Goal: Task Accomplishment & Management: Complete application form

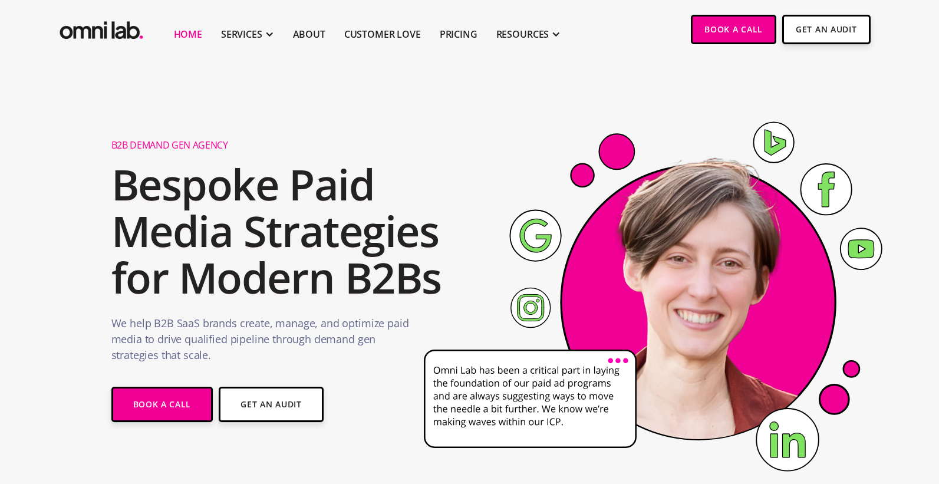
click at [643, 172] on image at bounding box center [690, 294] width 327 height 327
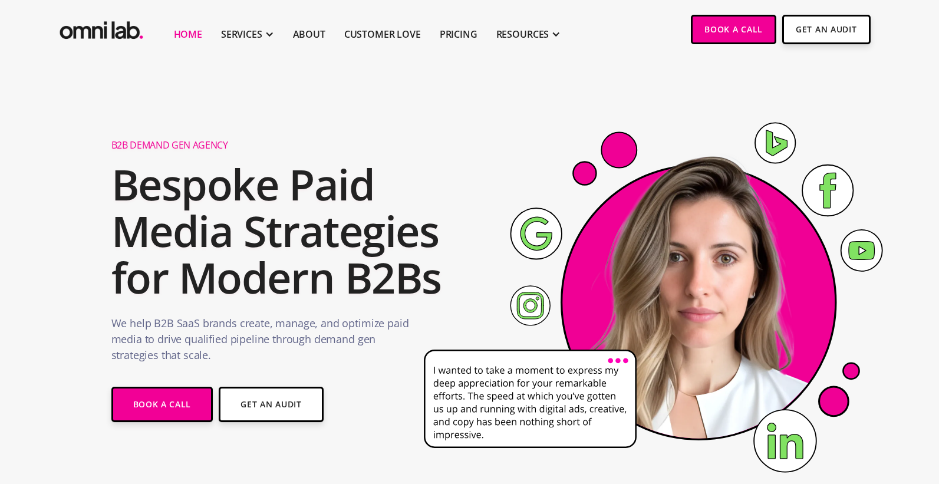
click at [482, 113] on icon at bounding box center [665, 301] width 501 height 415
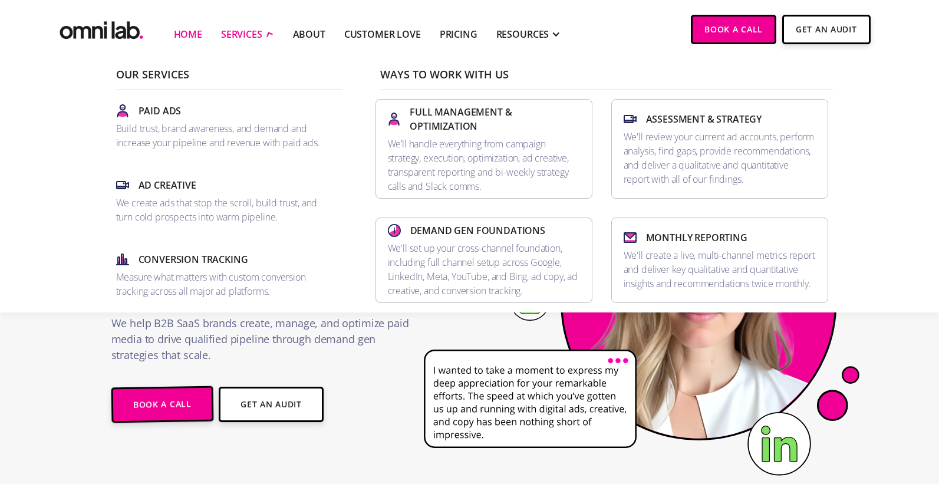
click at [257, 35] on div "SERVICES" at bounding box center [241, 34] width 41 height 14
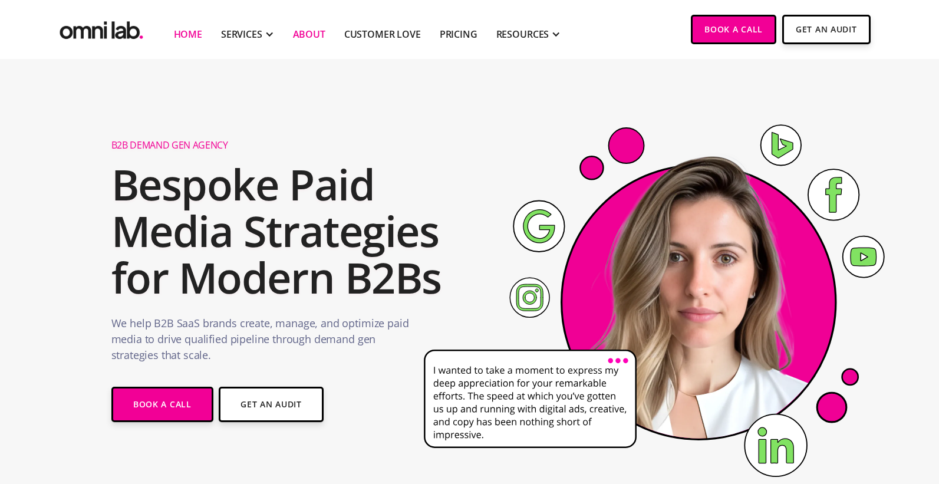
click at [310, 31] on link "About" at bounding box center [309, 34] width 32 height 14
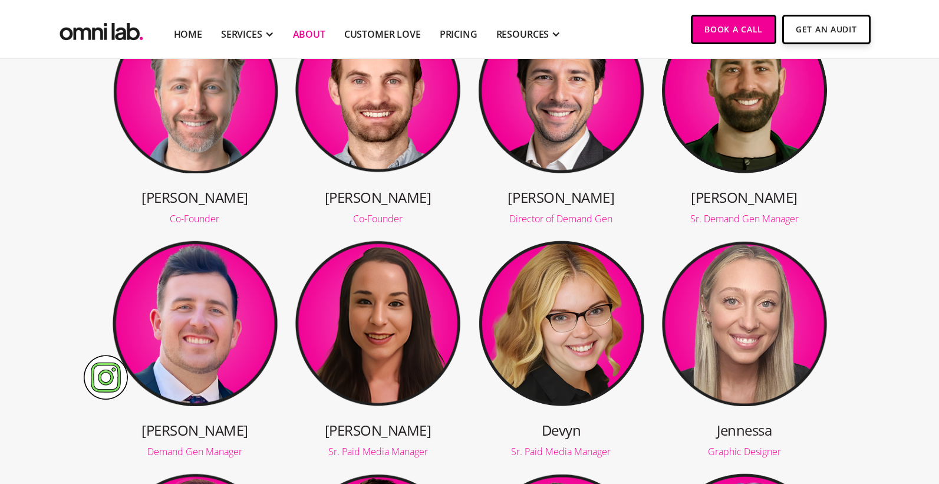
scroll to position [259, 0]
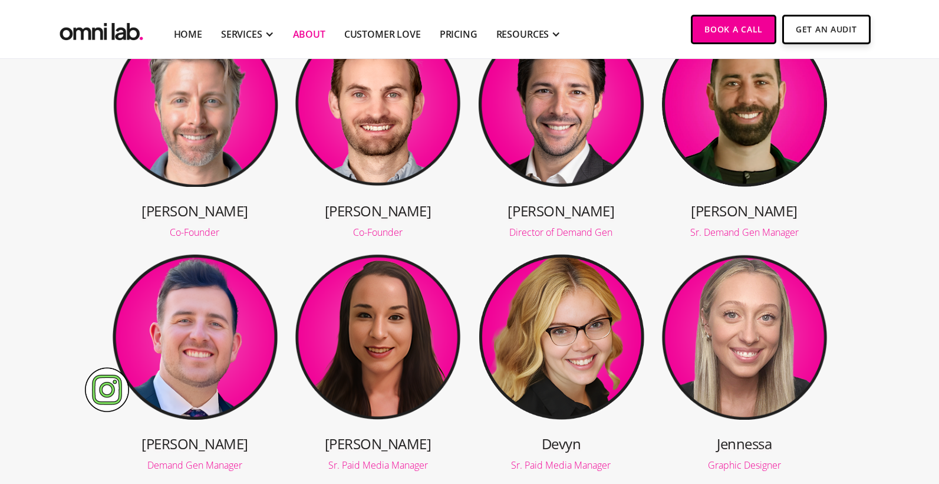
click at [711, 319] on img at bounding box center [744, 335] width 167 height 167
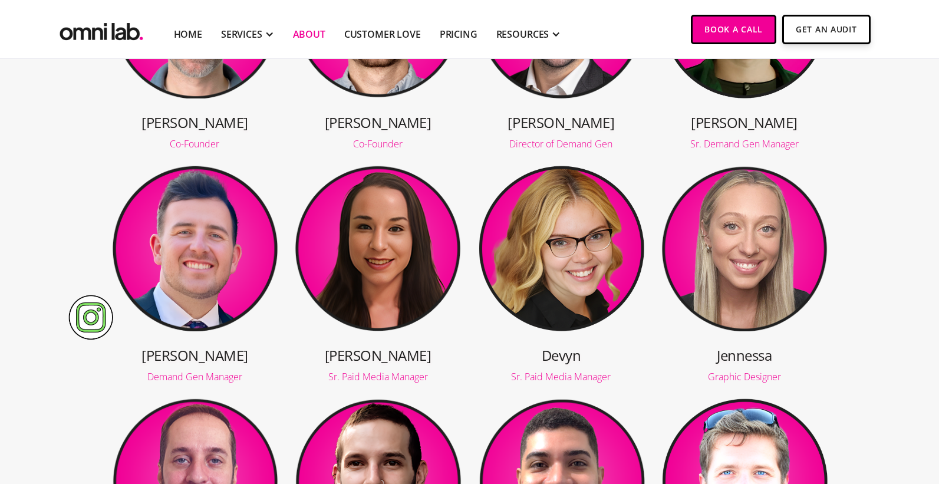
scroll to position [371, 0]
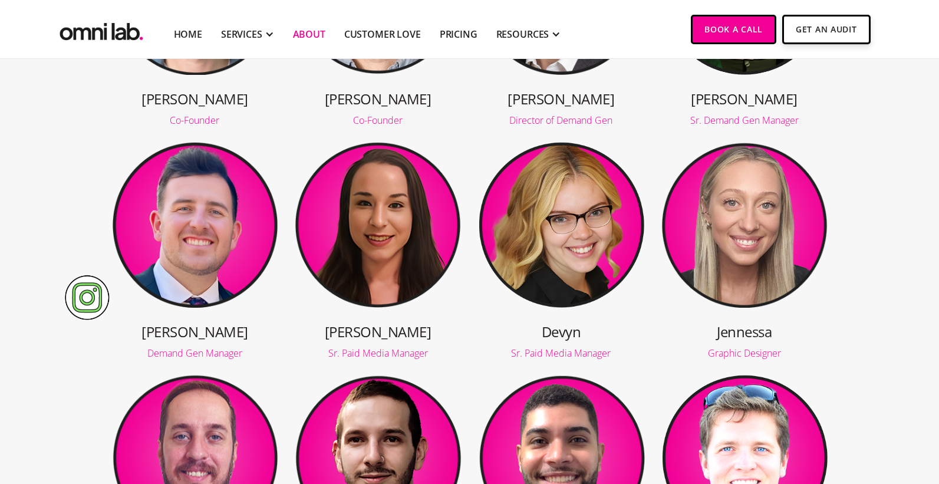
click at [736, 352] on div "Graphic Designer" at bounding box center [744, 352] width 167 height 9
click at [736, 329] on h3 "Jennessa" at bounding box center [744, 331] width 167 height 19
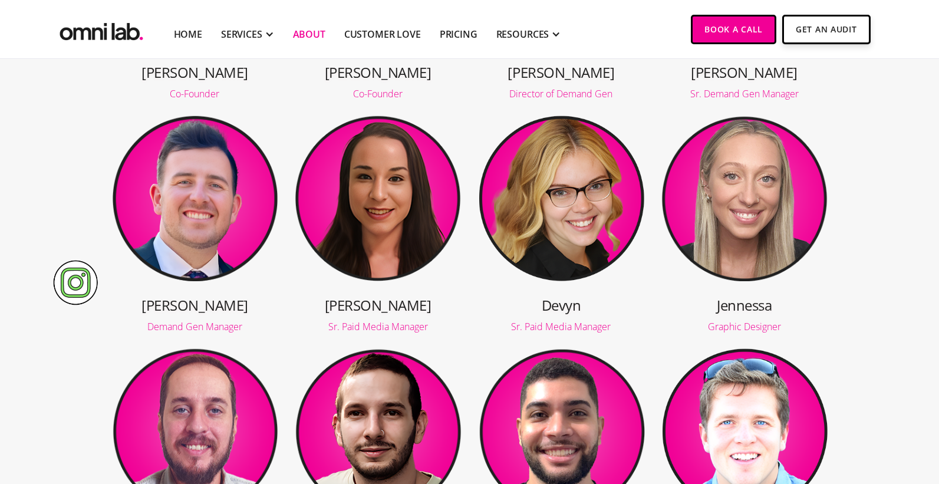
scroll to position [372, 0]
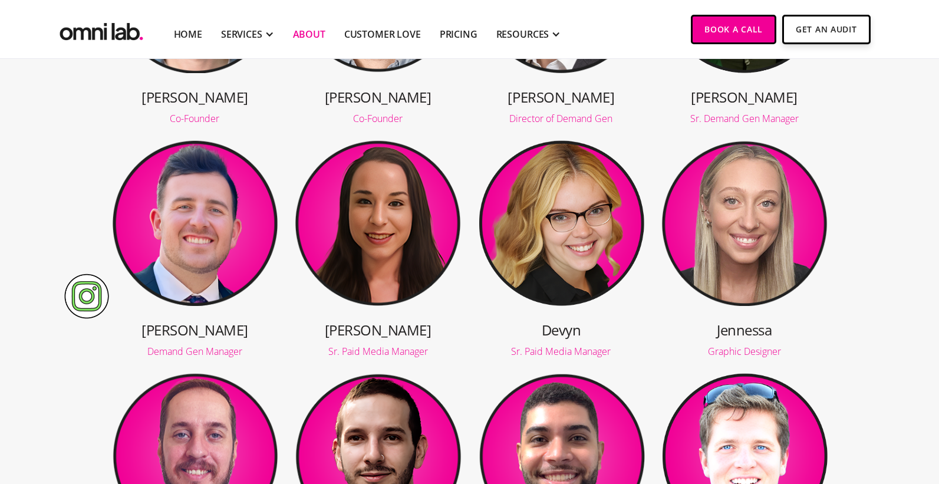
click at [560, 349] on div "Sr. Paid Media Manager" at bounding box center [560, 351] width 167 height 9
click at [401, 277] on img at bounding box center [377, 221] width 167 height 167
click at [480, 330] on h3 "Devyn" at bounding box center [560, 329] width 167 height 19
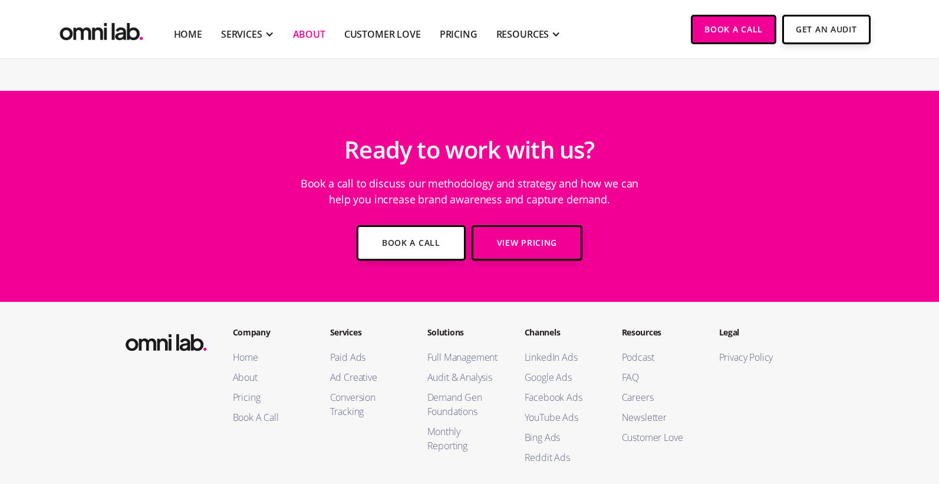
scroll to position [1984, 0]
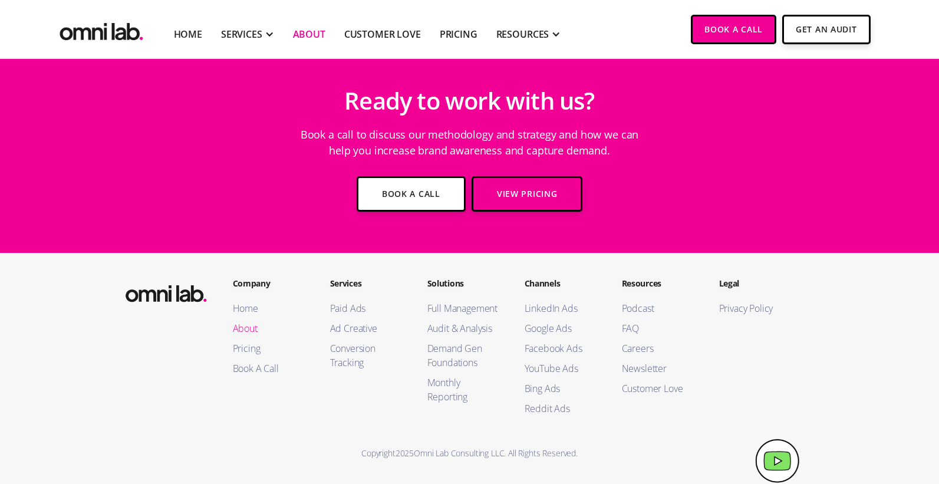
click at [252, 328] on link "About" at bounding box center [270, 328] width 74 height 14
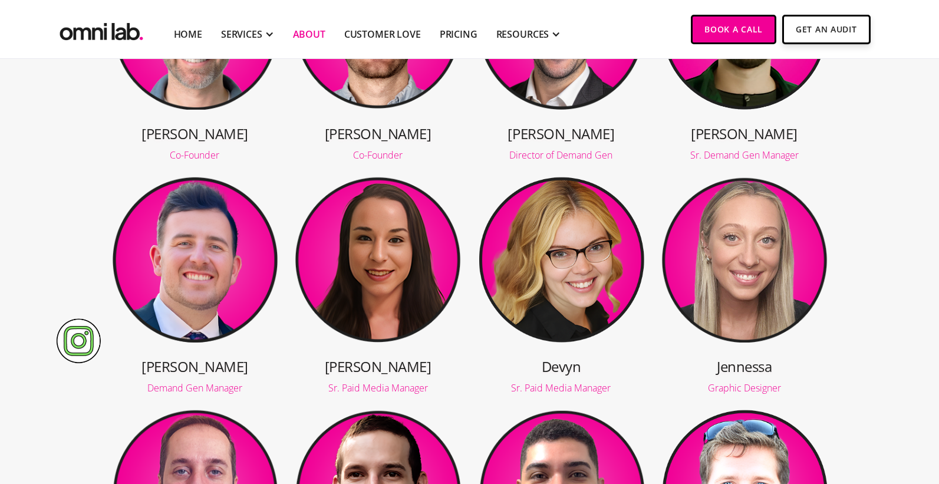
scroll to position [414, 0]
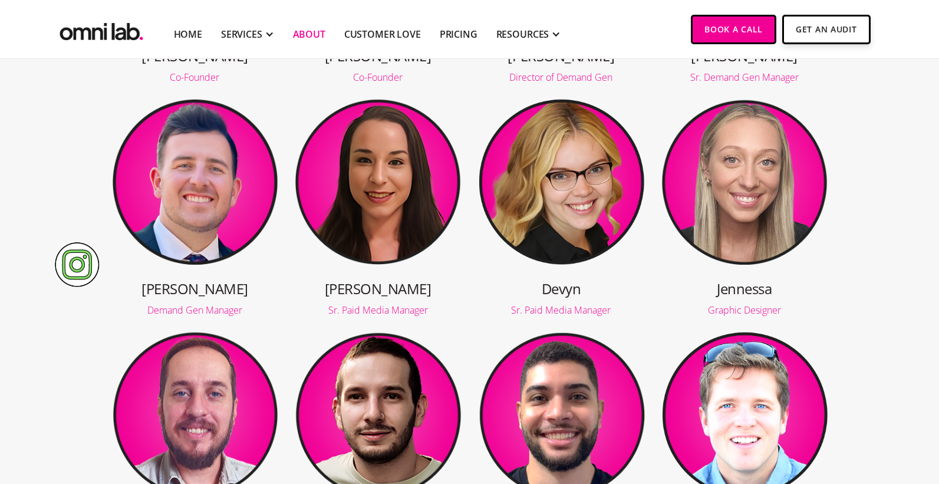
click at [68, 262] on img at bounding box center [77, 264] width 44 height 45
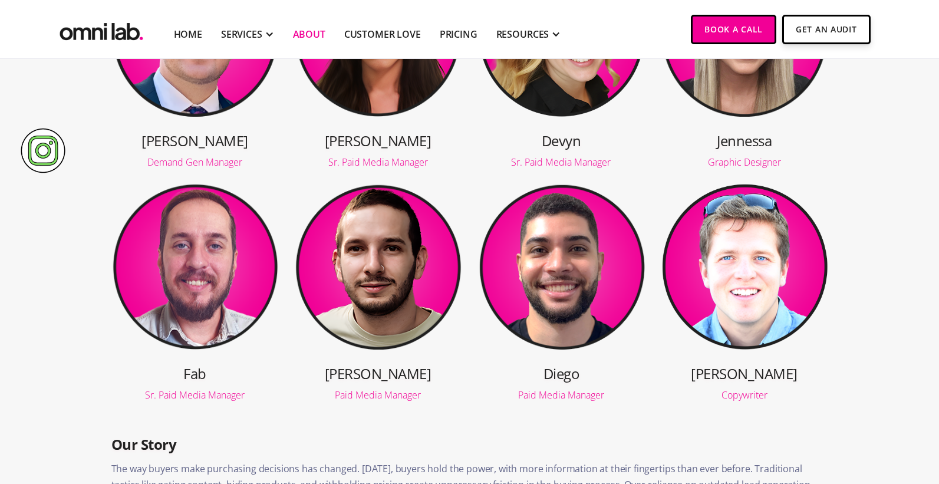
scroll to position [593, 0]
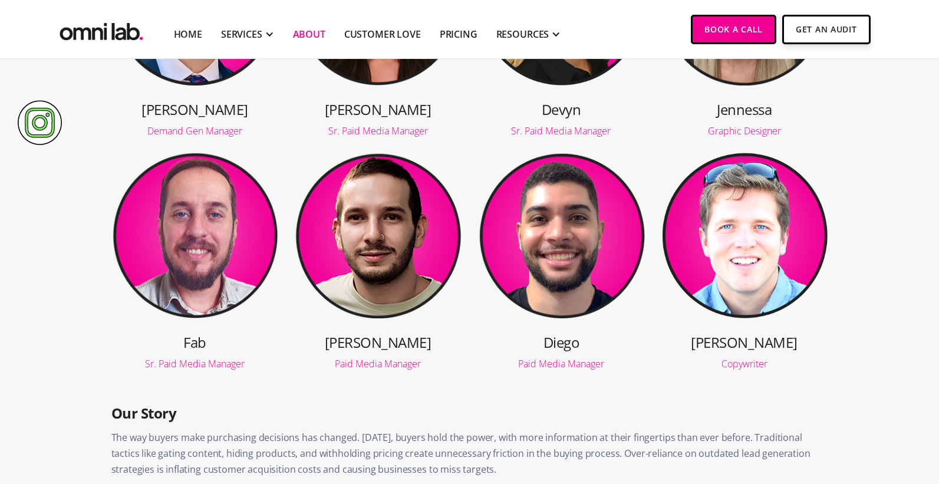
click at [38, 115] on img at bounding box center [40, 122] width 44 height 45
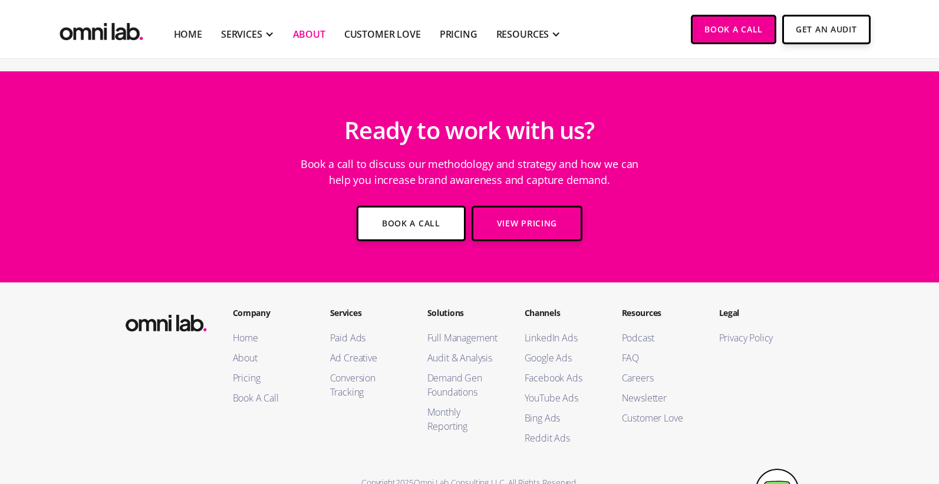
scroll to position [1984, 0]
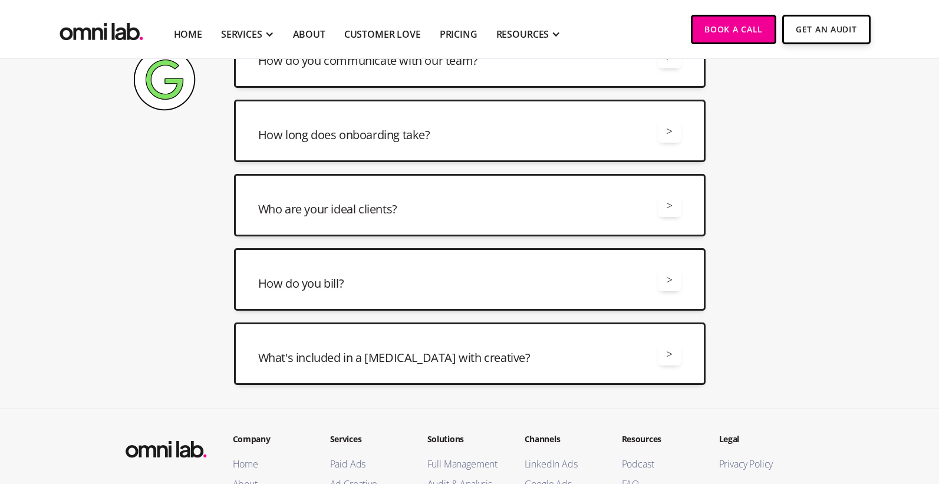
scroll to position [369, 0]
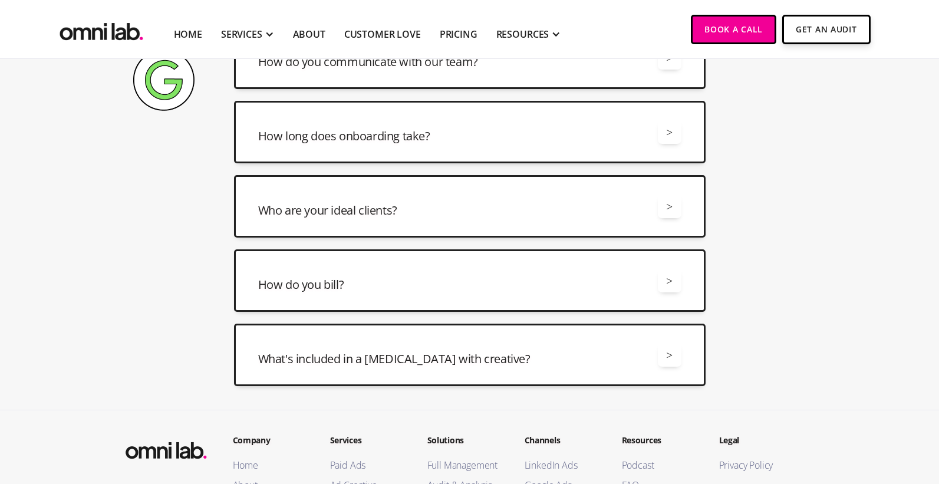
click at [423, 143] on h3 "How long does onboarding take?" at bounding box center [344, 136] width 172 height 17
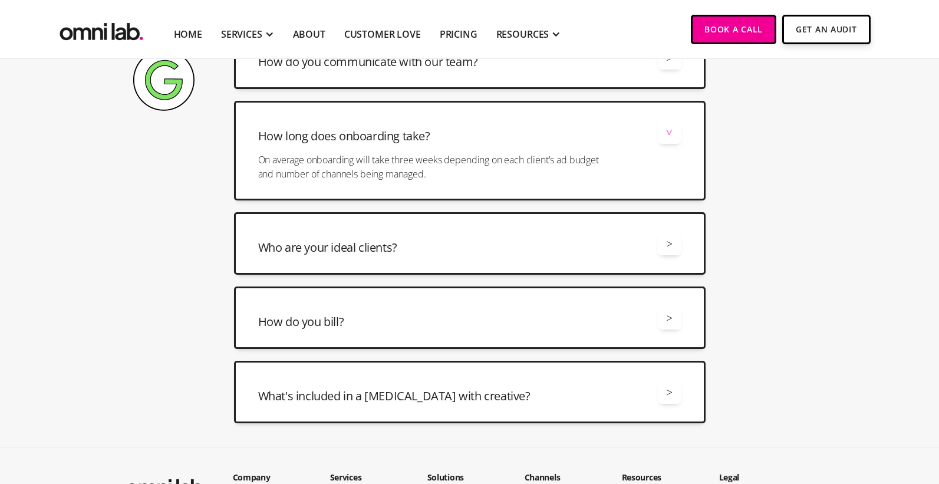
scroll to position [441, 0]
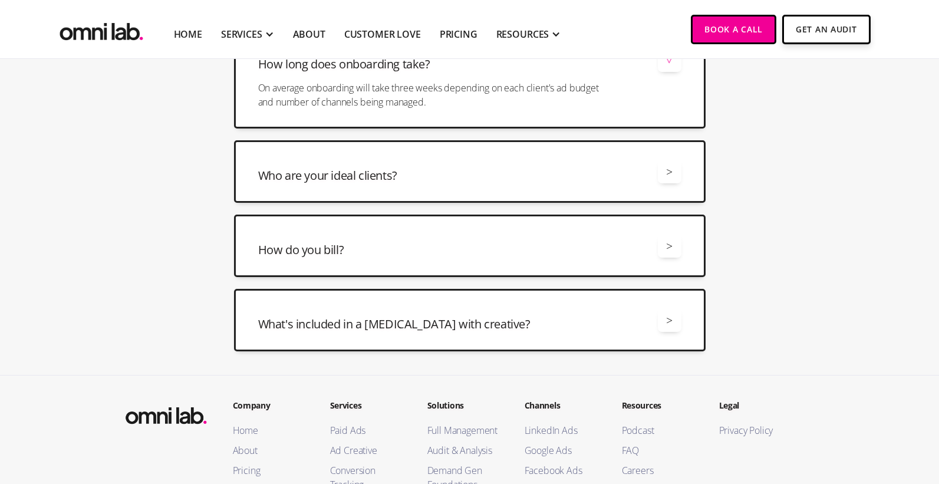
click at [438, 171] on div "Who are your ideal clients? >" at bounding box center [469, 172] width 423 height 24
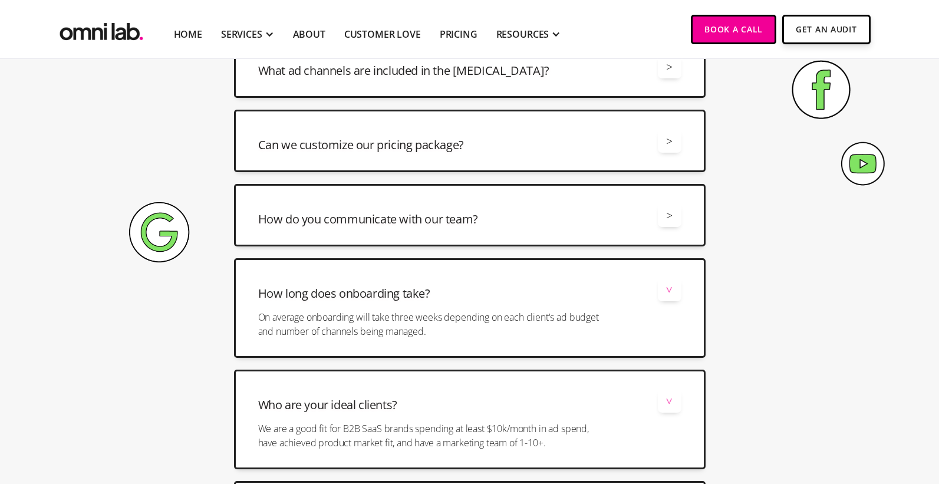
scroll to position [0, 0]
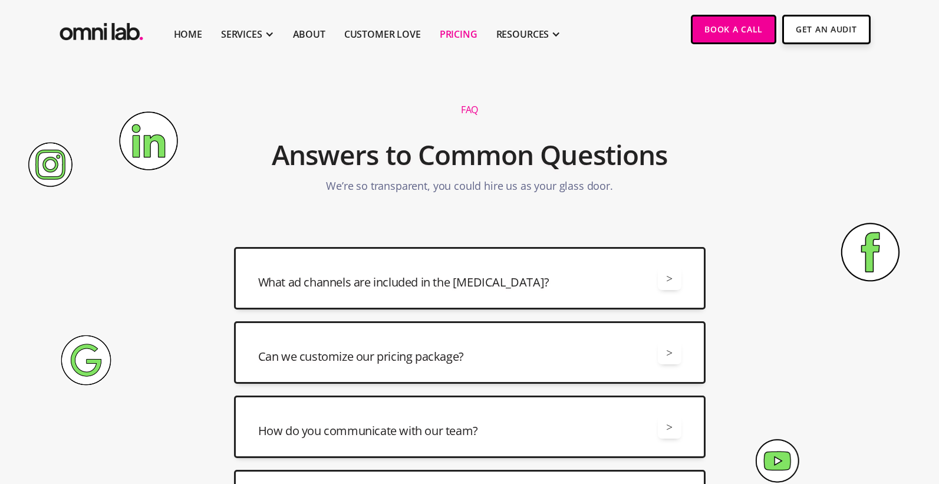
click at [456, 34] on link "Pricing" at bounding box center [459, 34] width 38 height 14
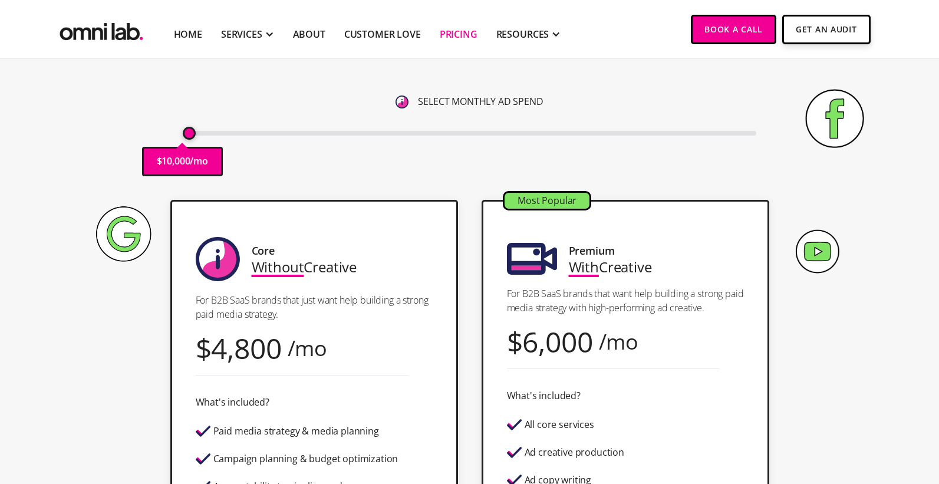
click at [273, 159] on div "Pricing Transparent Pricing. Yeah, We Know . Monthly Contract Semi-Annual Contr…" at bounding box center [469, 56] width 717 height 263
type input "60000"
click at [244, 132] on input "range" at bounding box center [469, 133] width 573 height 5
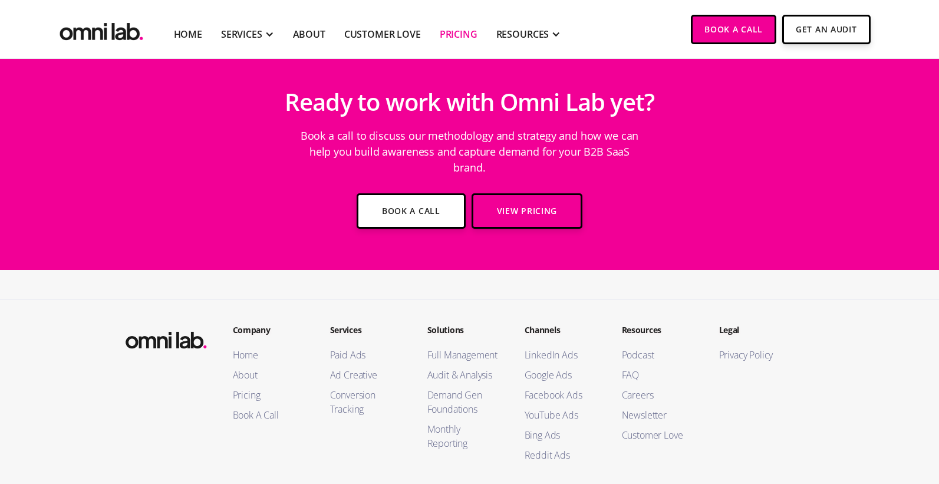
scroll to position [3529, 0]
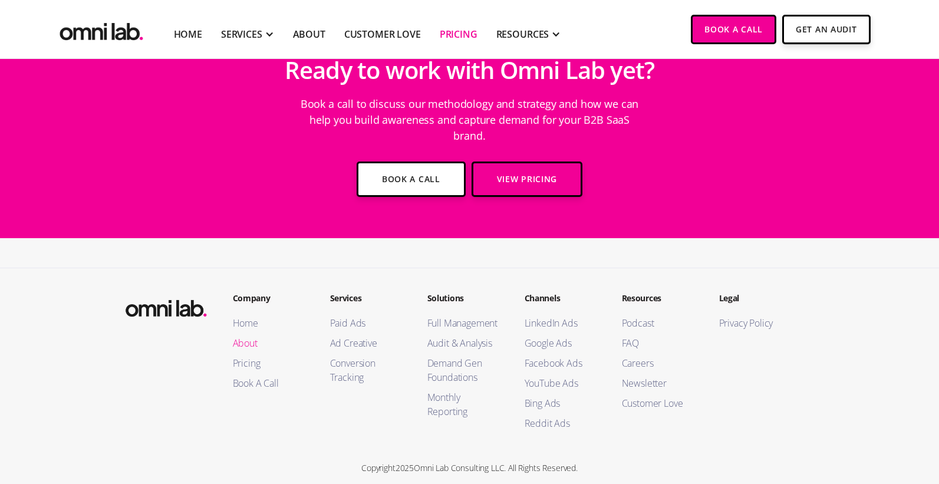
click at [253, 336] on link "About" at bounding box center [270, 343] width 74 height 14
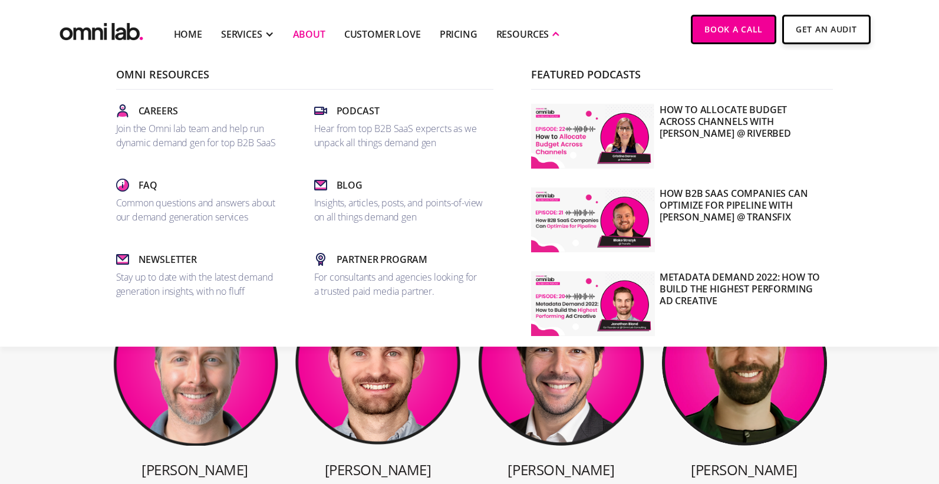
click at [523, 27] on div "RESOURCES" at bounding box center [522, 34] width 53 height 14
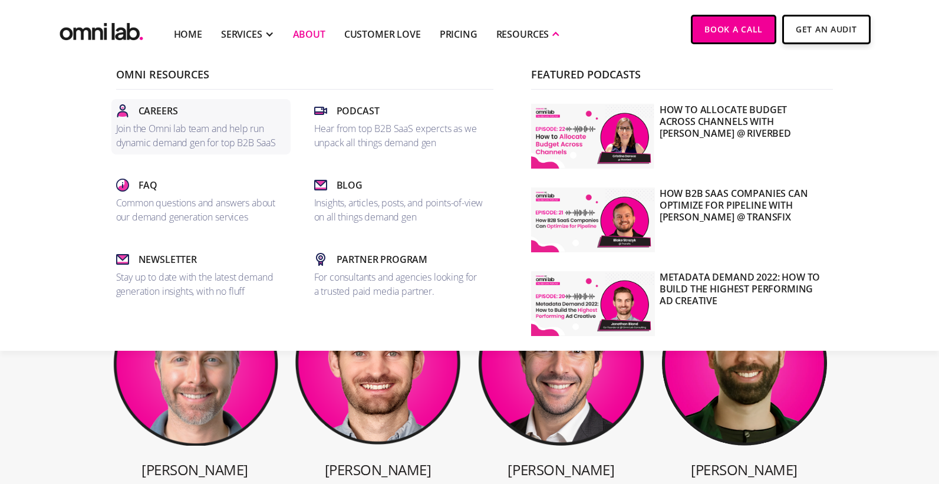
click at [190, 127] on p "Join the Omni lab team and help run dynamic demand gen for top B2B SaaS" at bounding box center [201, 135] width 170 height 28
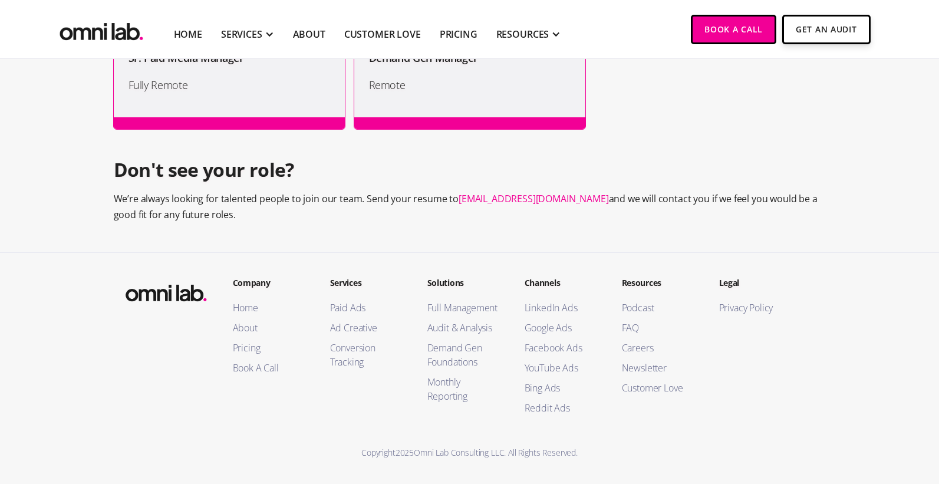
scroll to position [1252, 0]
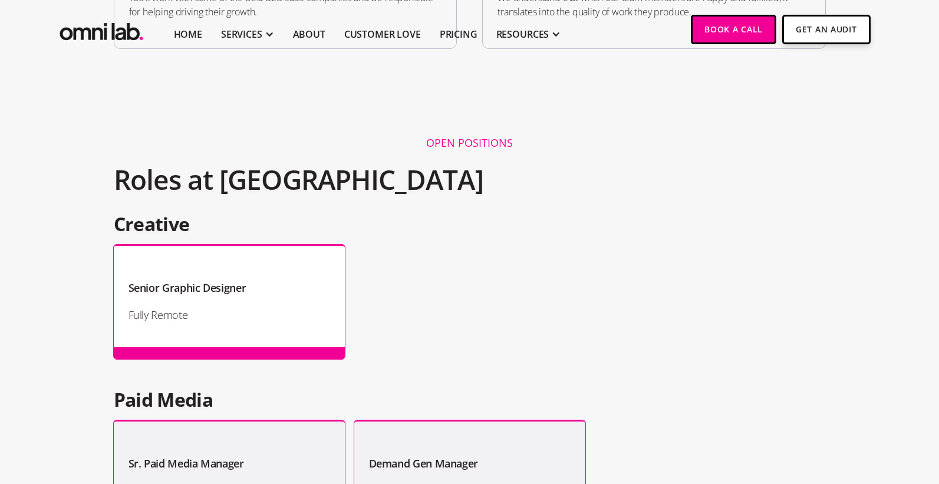
click at [202, 305] on div "Senior Graphic Designer Fully Remote" at bounding box center [229, 302] width 231 height 114
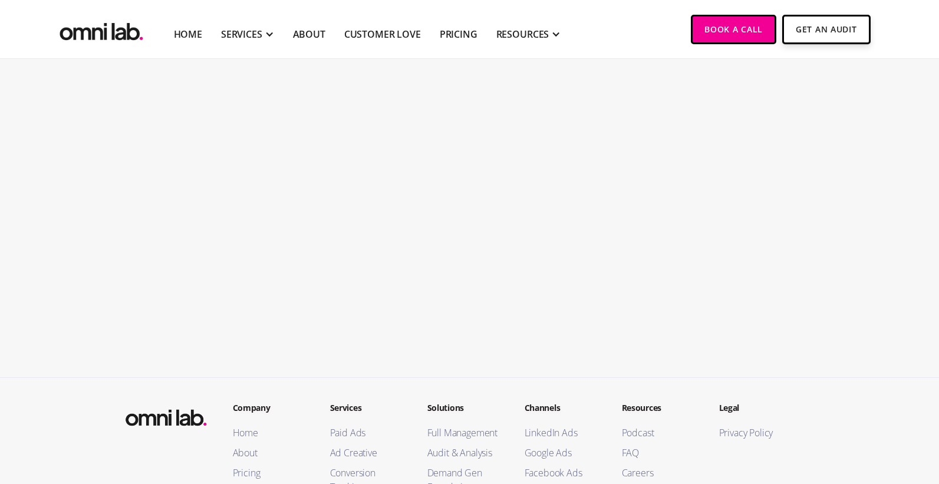
scroll to position [2336, 0]
